Goal: Task Accomplishment & Management: Manage account settings

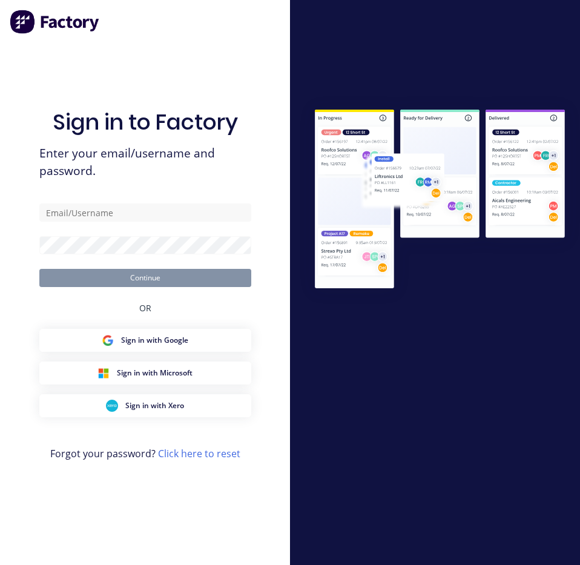
type input "[EMAIL_ADDRESS][DOMAIN_NAME]"
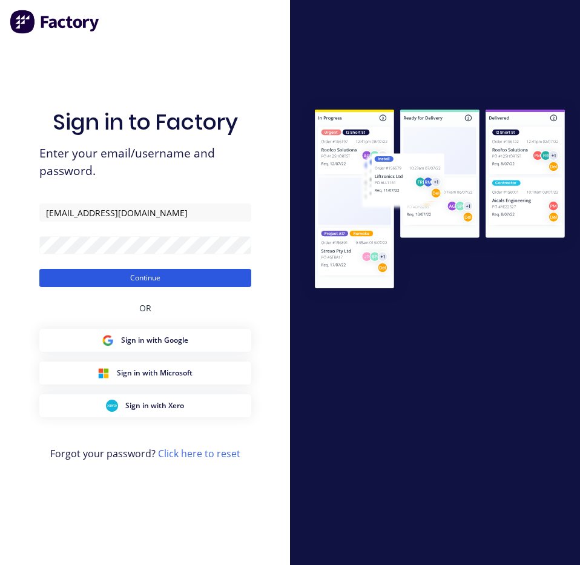
click at [108, 274] on button "Continue" at bounding box center [145, 278] width 212 height 18
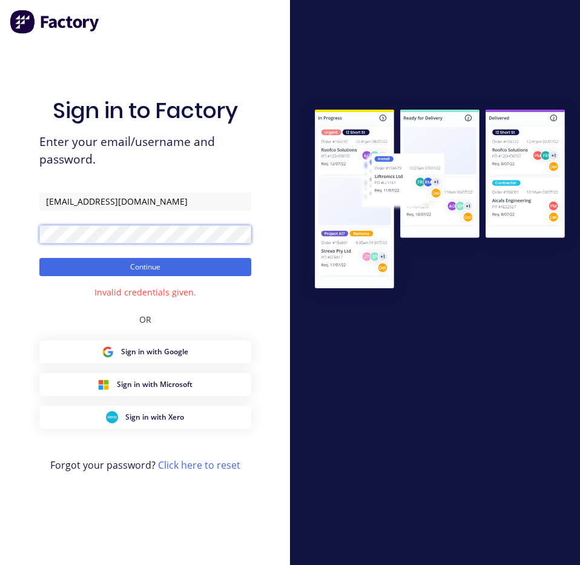
click at [33, 237] on div "Sign in to Factory Enter your email/username and password. [EMAIL_ADDRESS][DOMA…" at bounding box center [145, 282] width 290 height 565
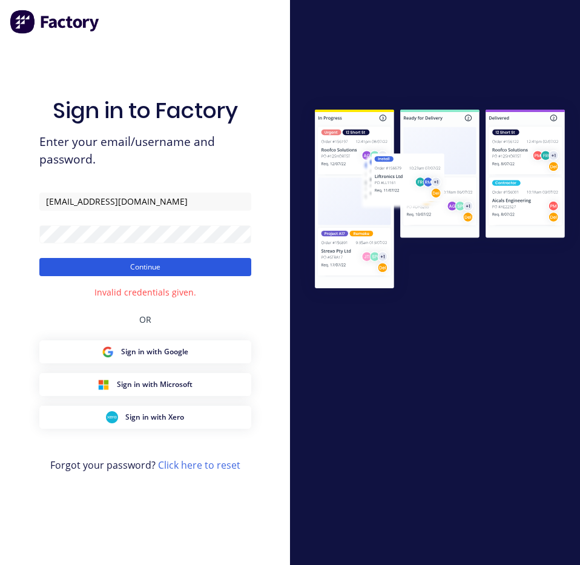
click at [143, 264] on button "Continue" at bounding box center [145, 267] width 212 height 18
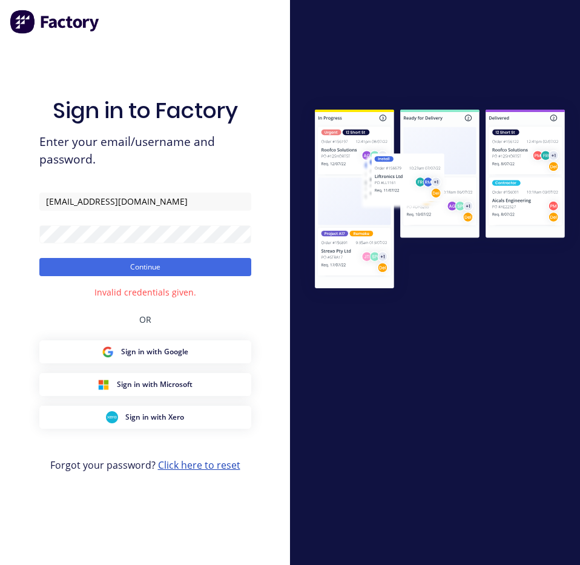
click at [178, 460] on link "Click here to reset" at bounding box center [199, 464] width 82 height 13
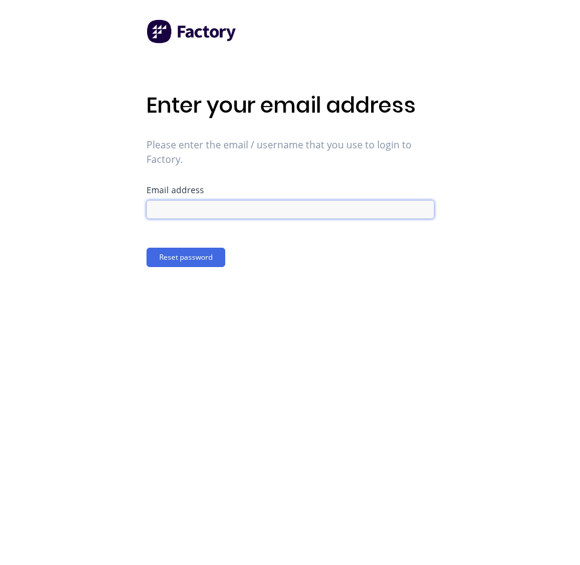
click at [209, 212] on input at bounding box center [289, 209] width 287 height 18
type input "[EMAIL_ADDRESS][DOMAIN_NAME]"
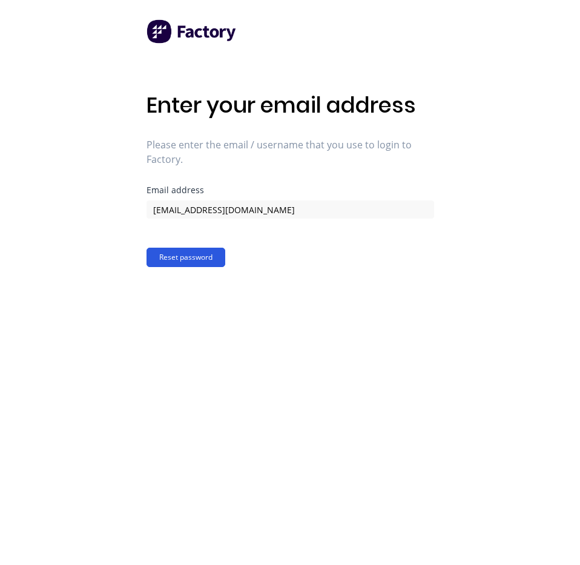
click at [174, 261] on button "Reset password" at bounding box center [185, 257] width 79 height 19
